Goal: Check status: Check status

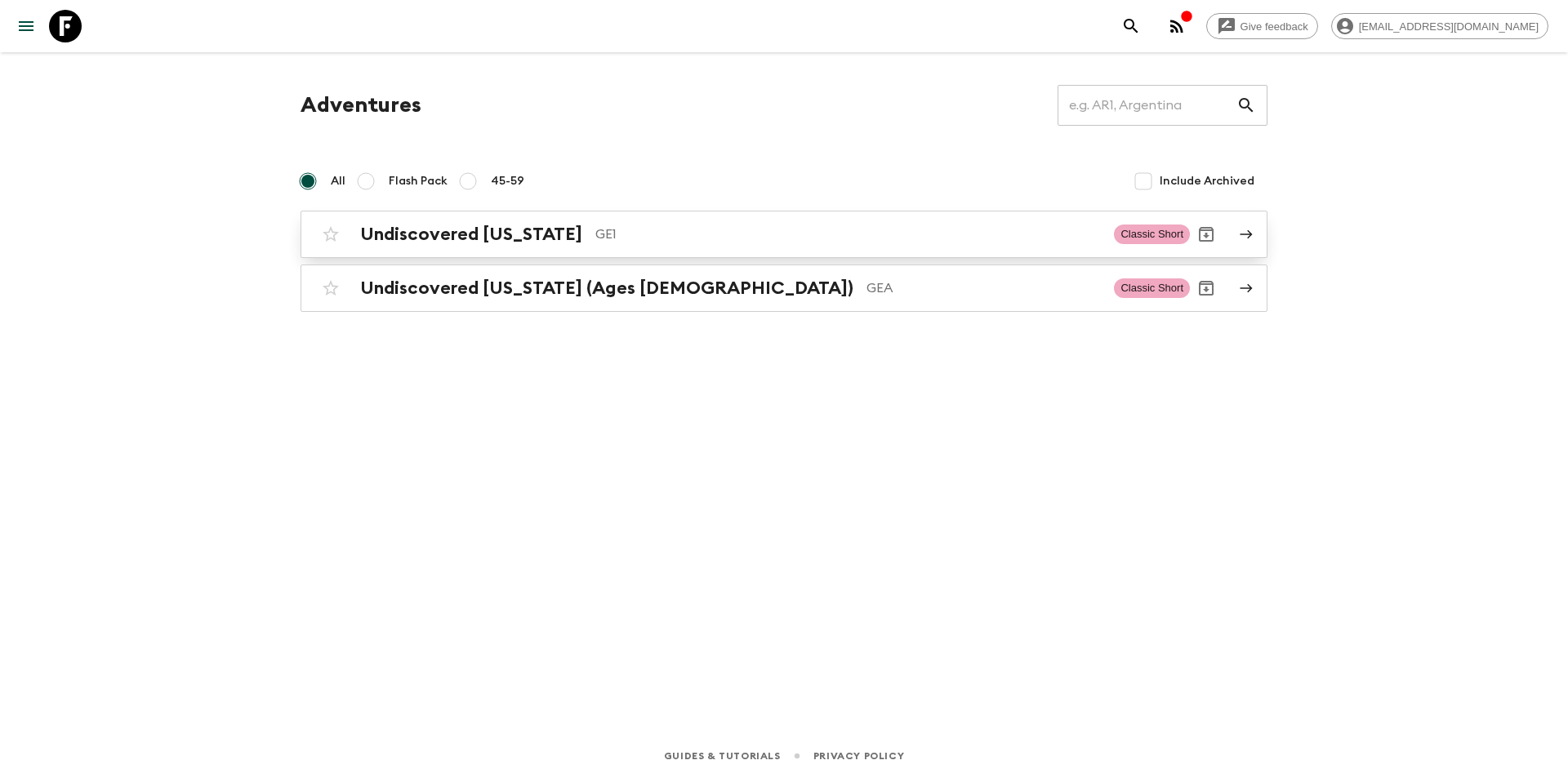
click at [551, 245] on div "Undiscovered [US_STATE] GE1" at bounding box center [730, 233] width 740 height 21
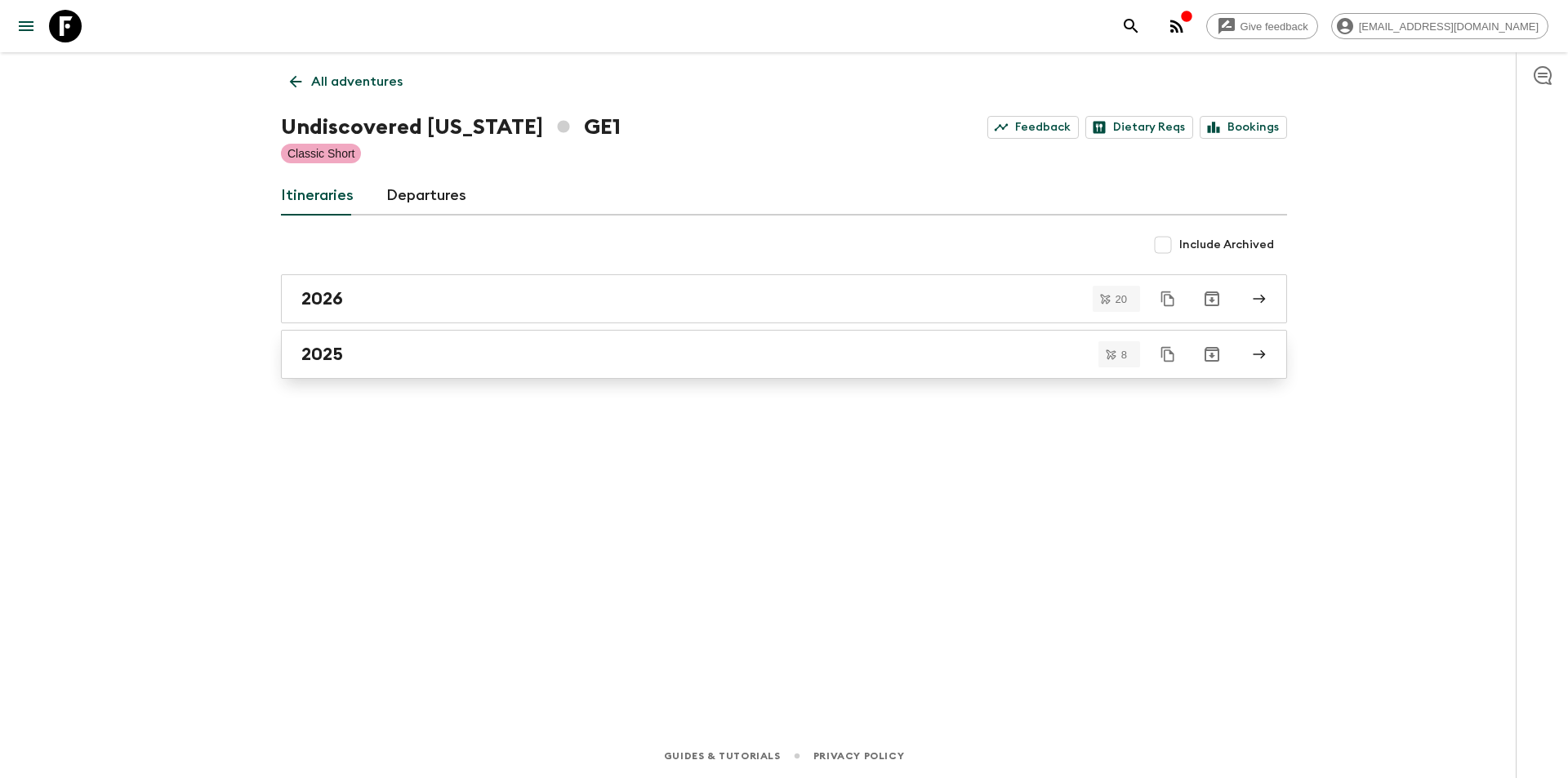
click at [471, 339] on link "2025" at bounding box center [784, 354] width 1006 height 49
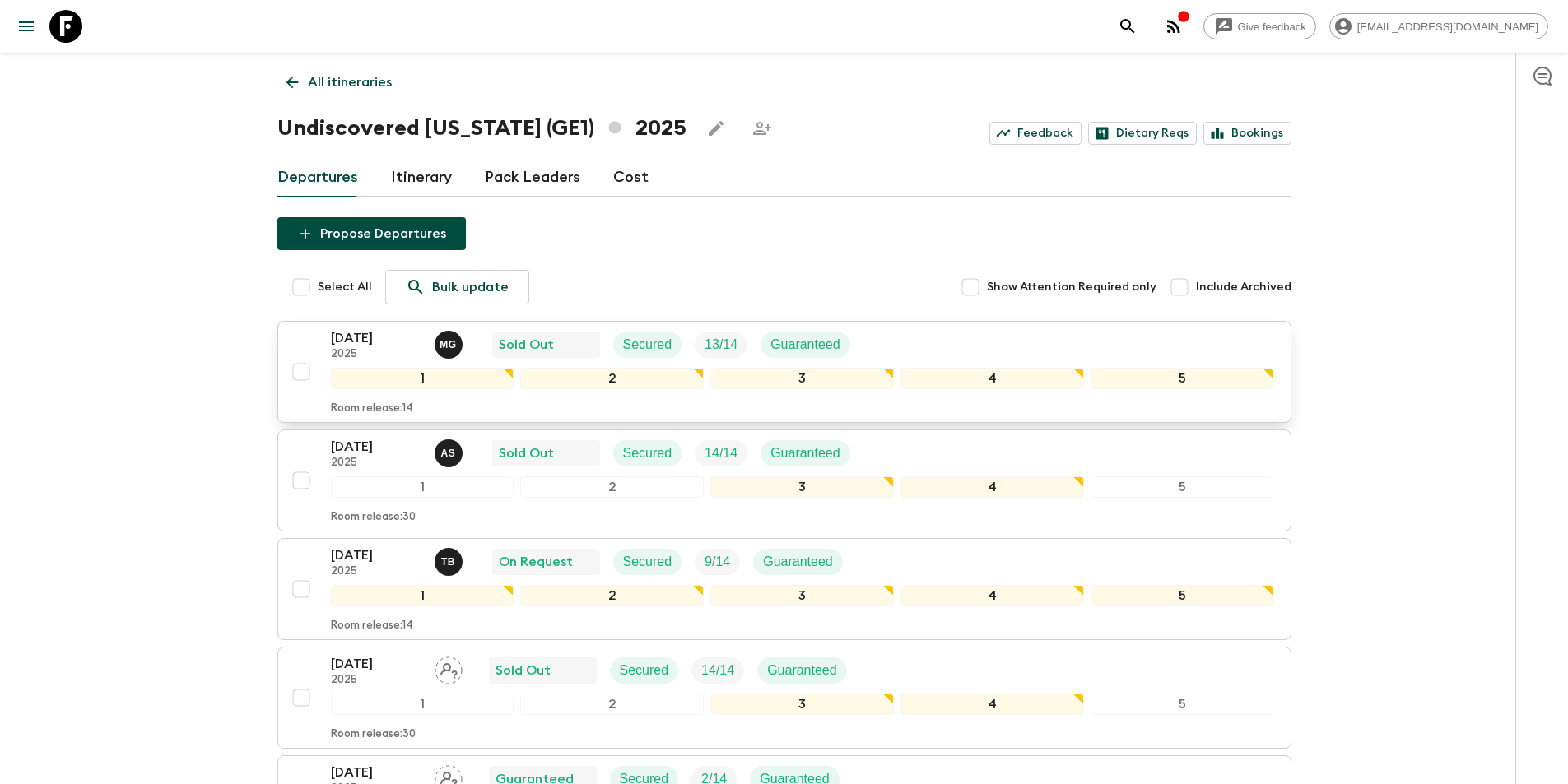
click at [340, 340] on p "[DATE]" at bounding box center [375, 338] width 91 height 20
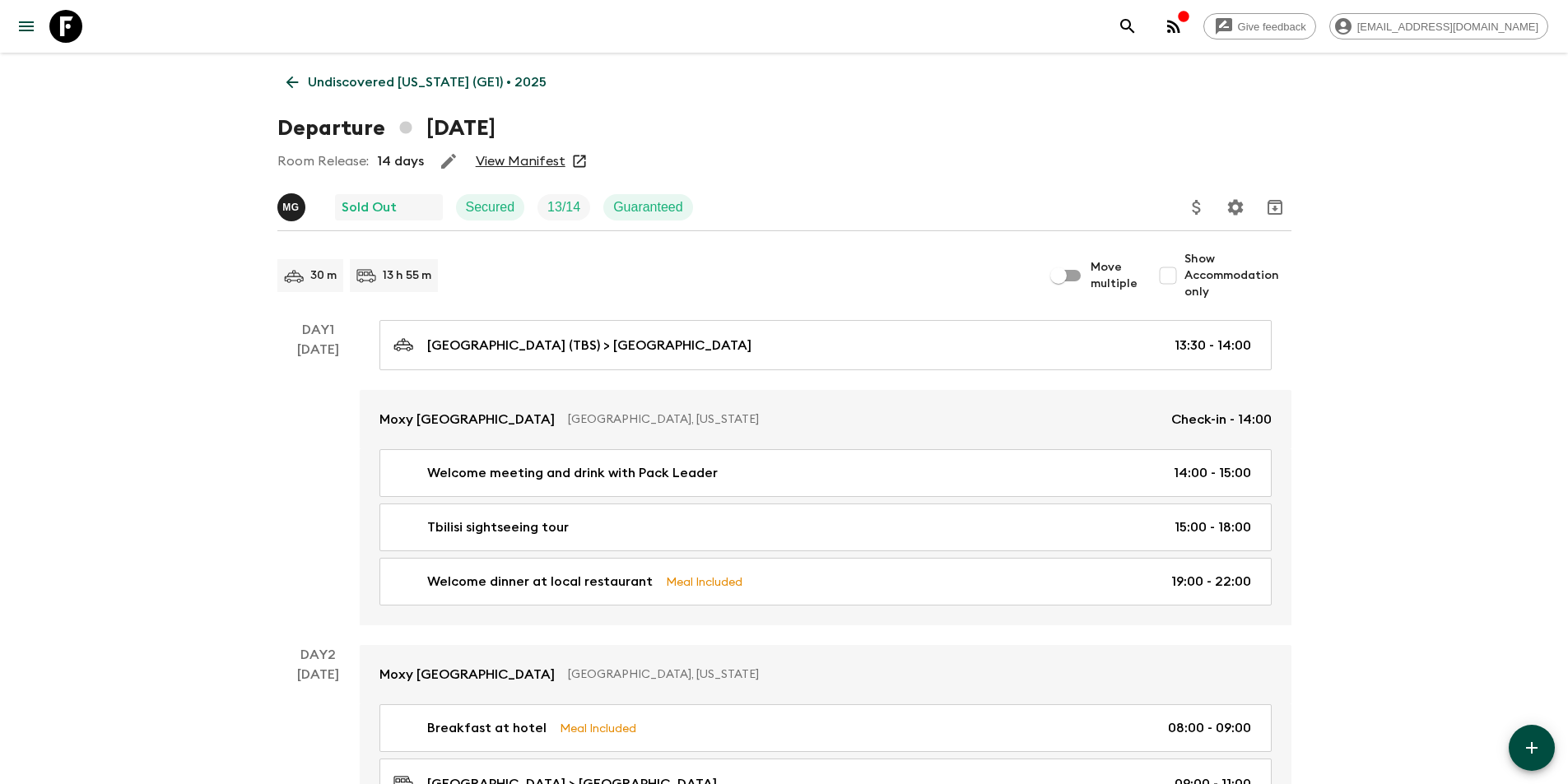
click at [531, 153] on link "View Manifest" at bounding box center [520, 161] width 90 height 17
